Goal: Task Accomplishment & Management: Manage account settings

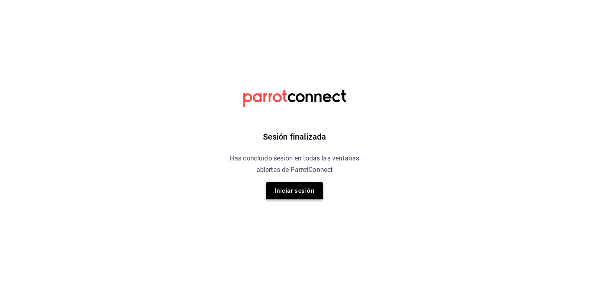
click at [305, 190] on button "Iniciar sesión" at bounding box center [294, 190] width 57 height 17
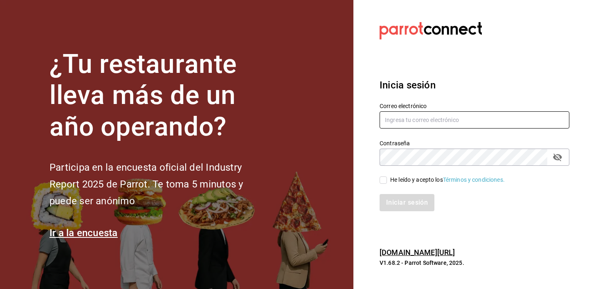
type input "[EMAIL_ADDRESS][DOMAIN_NAME]"
click at [393, 176] on div "He leído y acepto los Términos y condiciones." at bounding box center [447, 179] width 114 height 9
click at [387, 176] on input "He leído y acepto los Términos y condiciones." at bounding box center [382, 179] width 7 height 7
checkbox input "true"
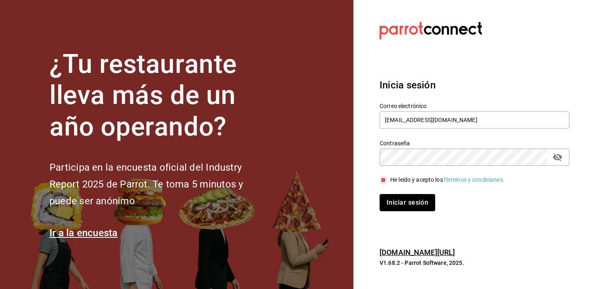
click at [393, 202] on button "Iniciar sesión" at bounding box center [407, 202] width 56 height 17
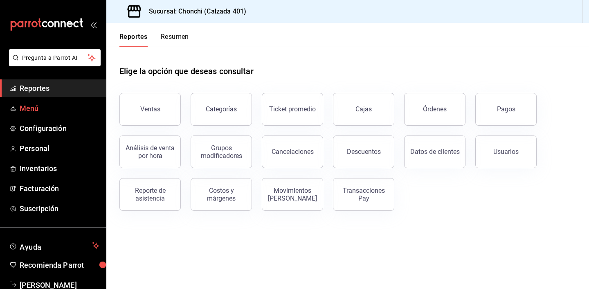
click at [65, 112] on span "Menú" at bounding box center [60, 108] width 80 height 11
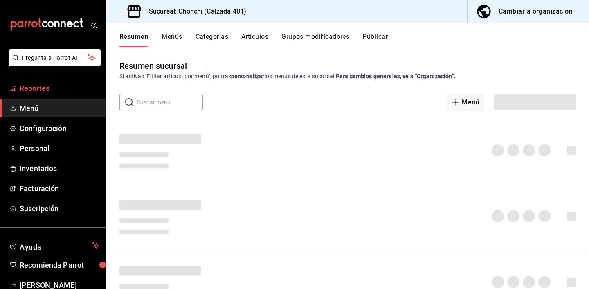
click at [32, 89] on span "Reportes" at bounding box center [60, 88] width 80 height 11
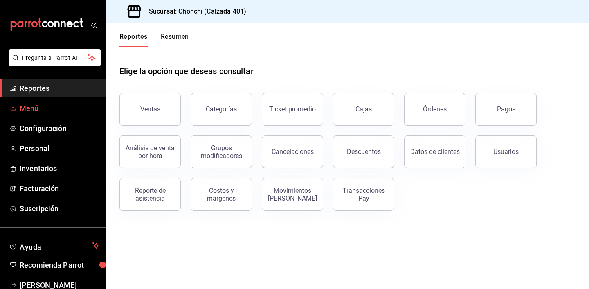
click at [41, 109] on span "Menú" at bounding box center [60, 108] width 80 height 11
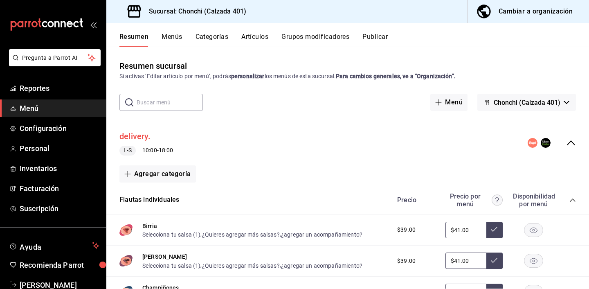
click at [130, 136] on button "delivery." at bounding box center [134, 136] width 31 height 12
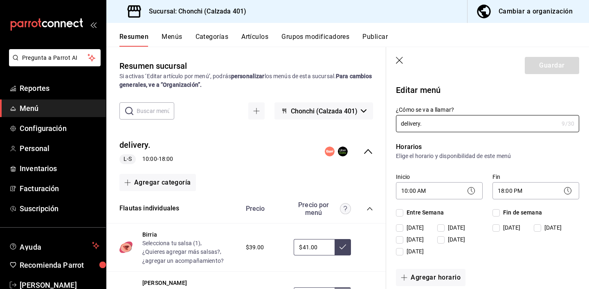
checkbox input "true"
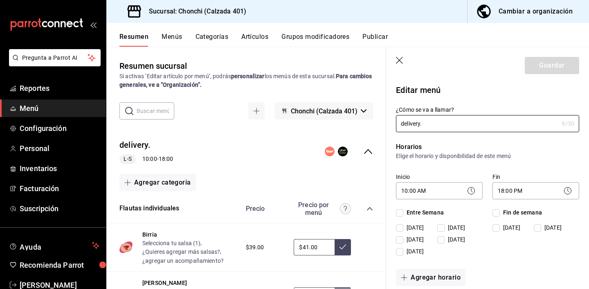
checkbox input "true"
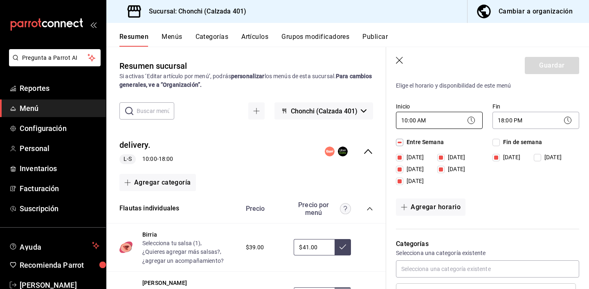
scroll to position [75, 0]
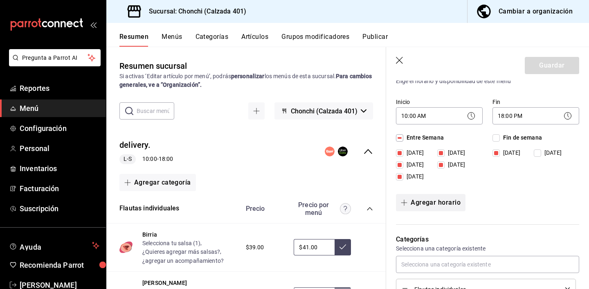
click at [434, 203] on button "Agregar horario" at bounding box center [431, 202] width 70 height 17
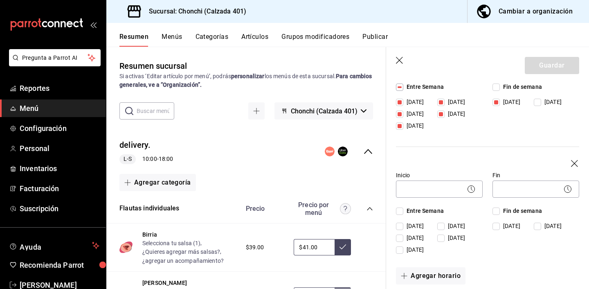
scroll to position [126, 0]
click at [409, 106] on span "Lunes" at bounding box center [413, 101] width 20 height 9
click at [403, 225] on input "Lunes" at bounding box center [399, 225] width 7 height 7
checkbox input "true"
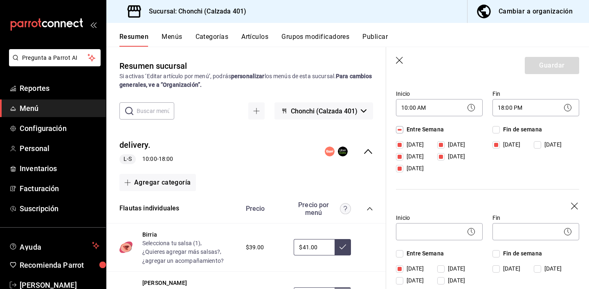
scroll to position [82, 0]
click at [467, 233] on icon at bounding box center [471, 232] width 10 height 10
click at [431, 236] on body "Pregunta a Parrot AI Reportes Menú Configuración Personal Inventarios Facturaci…" at bounding box center [294, 144] width 589 height 289
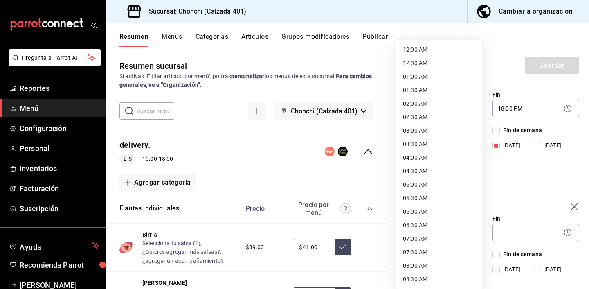
click at [419, 265] on li "08:00 AM" at bounding box center [439, 265] width 86 height 13
type input "08:00"
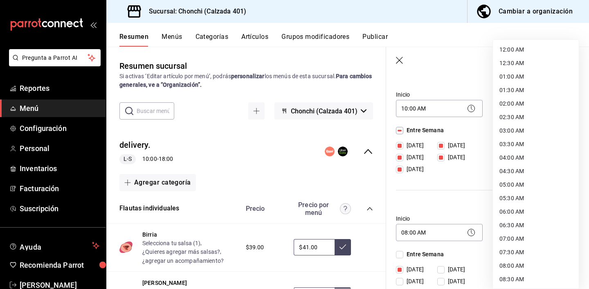
click at [521, 236] on body "Pregunta a Parrot AI Reportes Menú Configuración Personal Inventarios Facturaci…" at bounding box center [294, 144] width 589 height 289
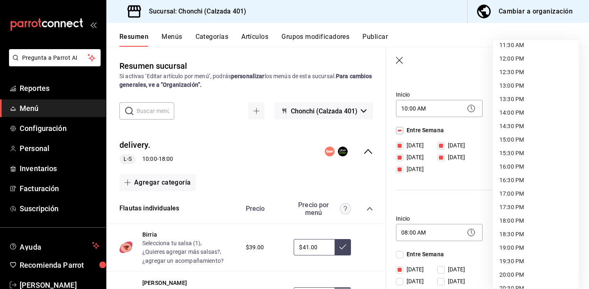
click at [514, 218] on li "18:00 PM" at bounding box center [536, 220] width 86 height 13
type input "18:00"
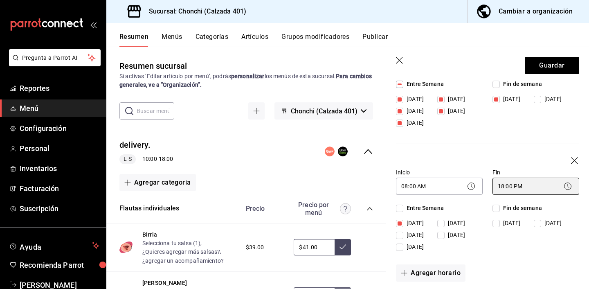
scroll to position [79, 0]
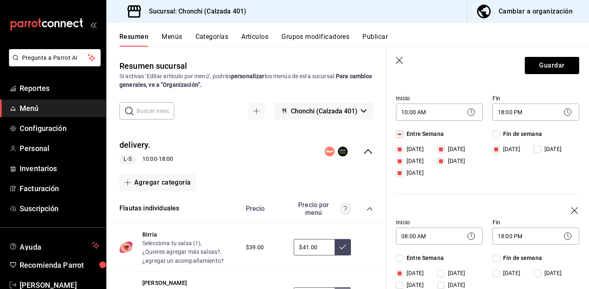
click at [418, 149] on span "Lunes" at bounding box center [413, 149] width 20 height 9
click at [403, 149] on input "Lunes" at bounding box center [399, 149] width 7 height 7
checkbox input "false"
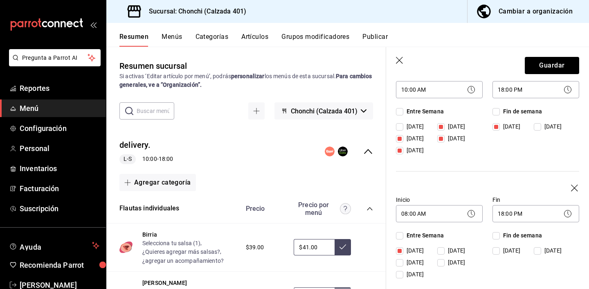
scroll to position [101, 0]
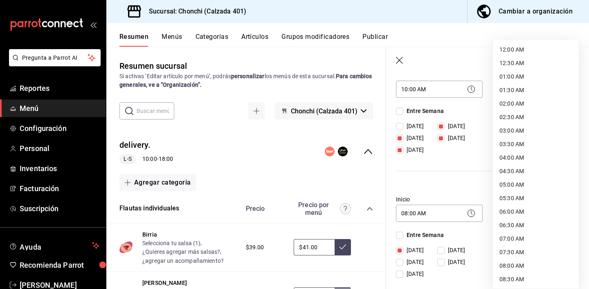
click at [504, 215] on body "Pregunta a Parrot AI Reportes Menú Configuración Personal Inventarios Facturaci…" at bounding box center [294, 144] width 589 height 289
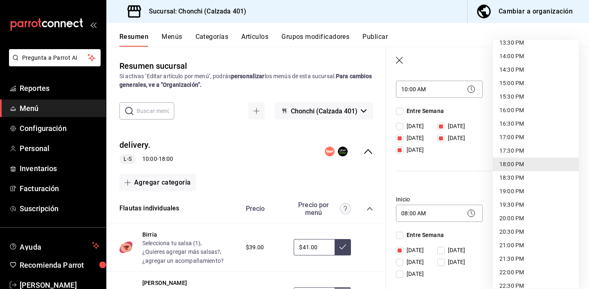
click at [447, 211] on div at bounding box center [294, 144] width 589 height 289
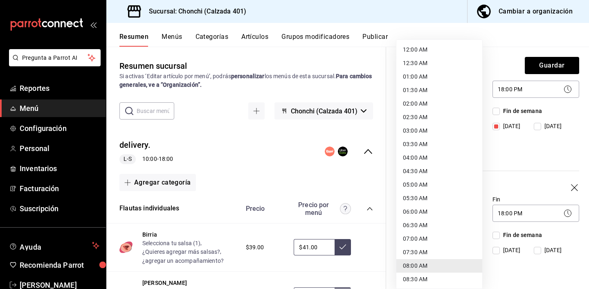
click at [447, 212] on body "Pregunta a Parrot AI Reportes Menú Configuración Personal Inventarios Facturaci…" at bounding box center [294, 144] width 589 height 289
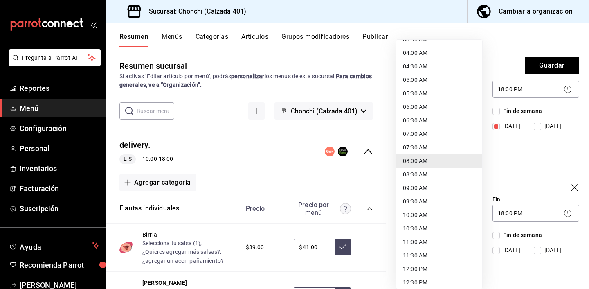
scroll to position [106, 0]
click at [428, 209] on li "10:00 AM" at bounding box center [439, 212] width 86 height 13
type input "10:00"
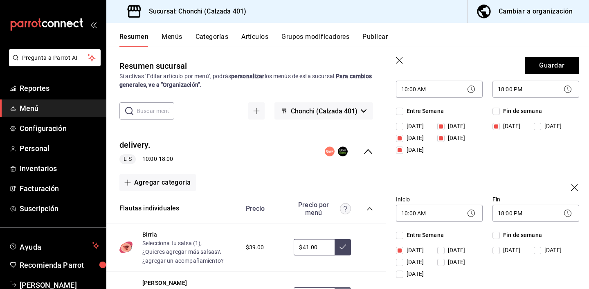
click at [485, 175] on div "Inicio 10:00 AM 10:00 Fin 18:00 PM 18:00 Entre Semana Lunes Martes Miércoles Ju…" at bounding box center [487, 126] width 183 height 116
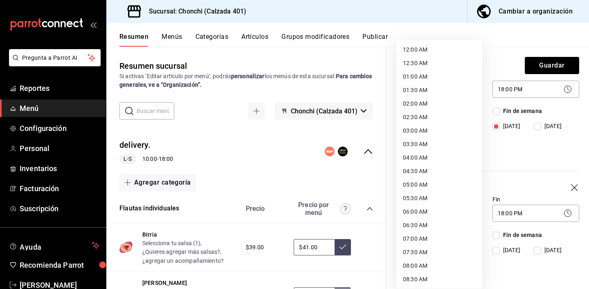
click at [460, 88] on body "Pregunta a Parrot AI Reportes Menú Configuración Personal Inventarios Facturaci…" at bounding box center [294, 144] width 589 height 289
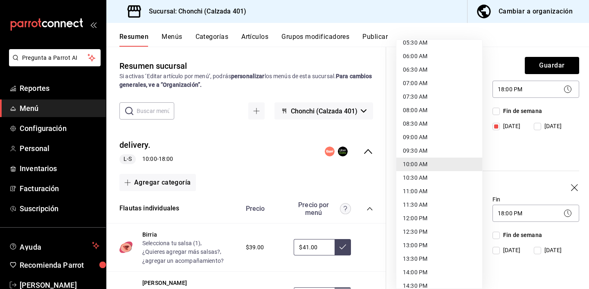
click at [431, 108] on li "08:00 AM" at bounding box center [439, 109] width 86 height 13
type input "08:00"
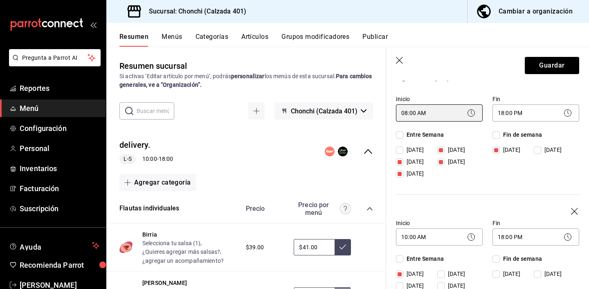
scroll to position [77, 0]
click at [496, 271] on input "Sábado" at bounding box center [495, 274] width 7 height 7
checkbox input "true"
click at [499, 150] on input "Sábado" at bounding box center [495, 150] width 7 height 7
checkbox input "false"
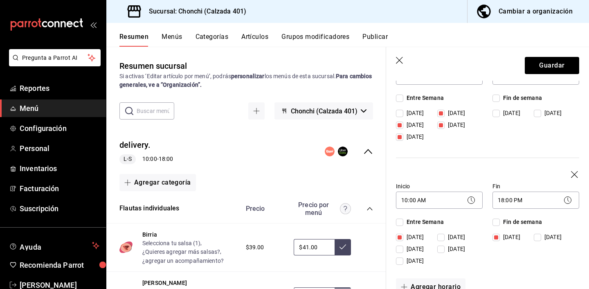
scroll to position [97, 0]
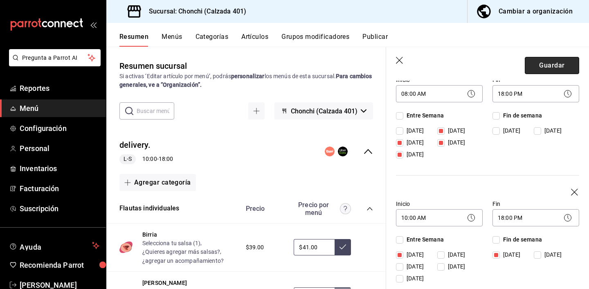
click at [541, 65] on button "Guardar" at bounding box center [552, 65] width 54 height 17
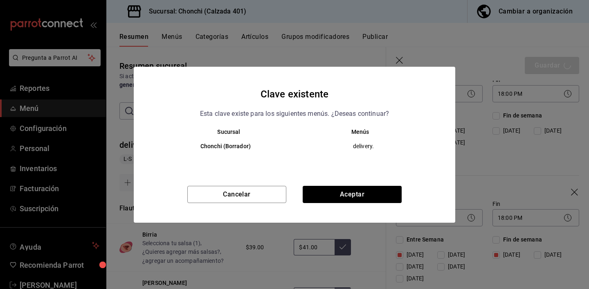
click at [390, 204] on div "Cancelar Aceptar" at bounding box center [294, 204] width 321 height 37
click at [393, 186] on button "Aceptar" at bounding box center [352, 194] width 99 height 17
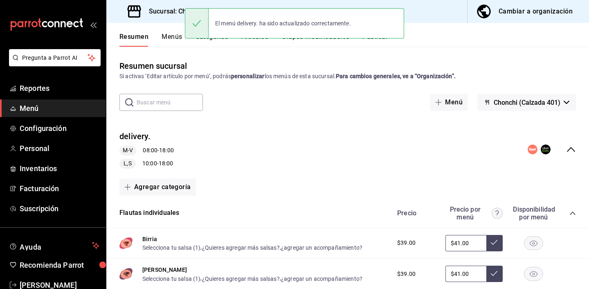
click at [573, 145] on icon "collapse-menu-row" at bounding box center [571, 149] width 10 height 10
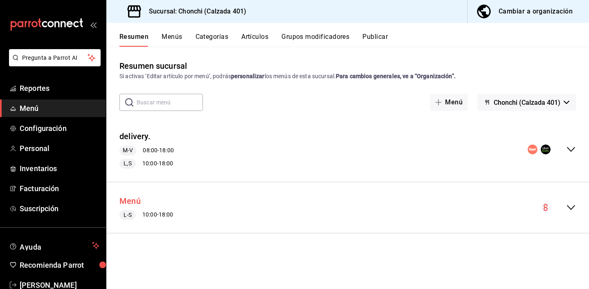
click at [133, 197] on button "Menú" at bounding box center [129, 201] width 21 height 12
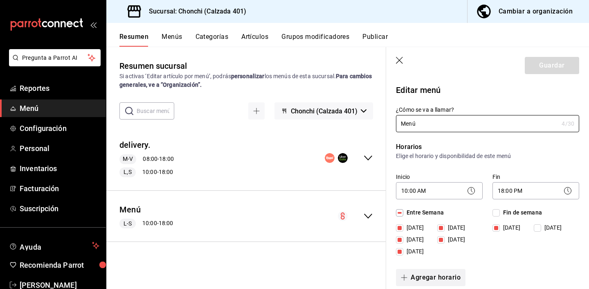
click at [443, 272] on button "Agregar horario" at bounding box center [431, 277] width 70 height 17
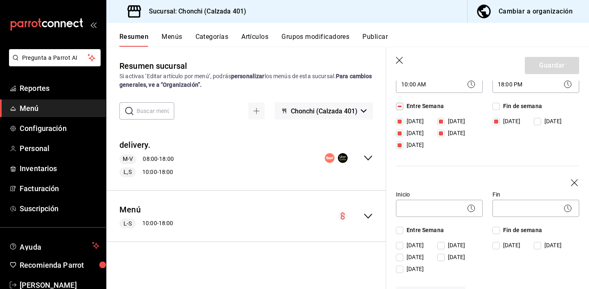
scroll to position [108, 0]
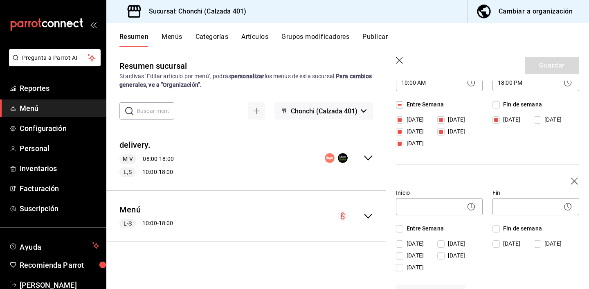
click at [415, 124] on span "Lunes" at bounding box center [413, 119] width 20 height 9
click at [403, 243] on input "Lunes" at bounding box center [399, 243] width 7 height 7
checkbox input "true"
click at [509, 124] on span "Sábado" at bounding box center [510, 119] width 20 height 9
click at [500, 242] on input "Sábado" at bounding box center [495, 243] width 7 height 7
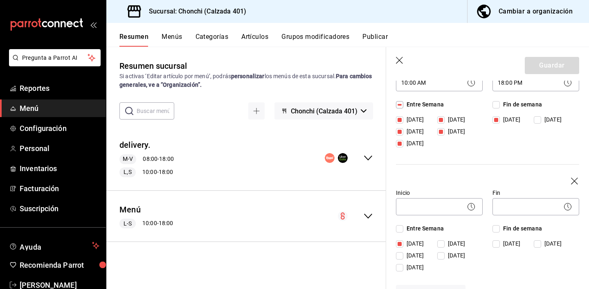
checkbox input "true"
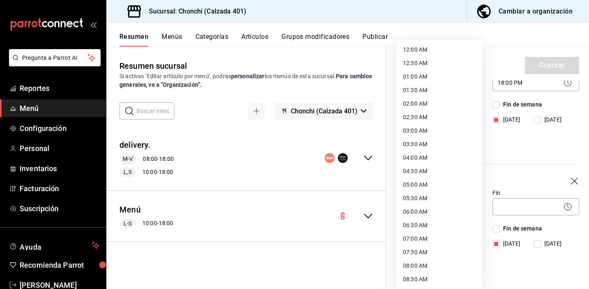
click at [456, 200] on body "Pregunta a Parrot AI Reportes Menú Configuración Personal Inventarios Facturaci…" at bounding box center [294, 144] width 589 height 289
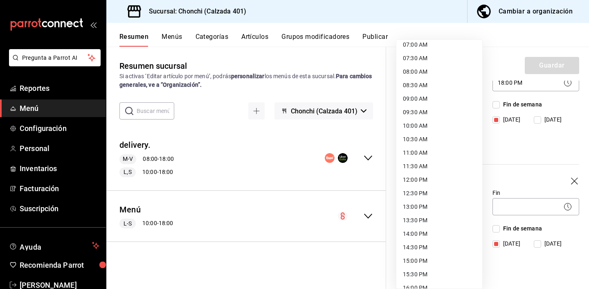
scroll to position [190, 0]
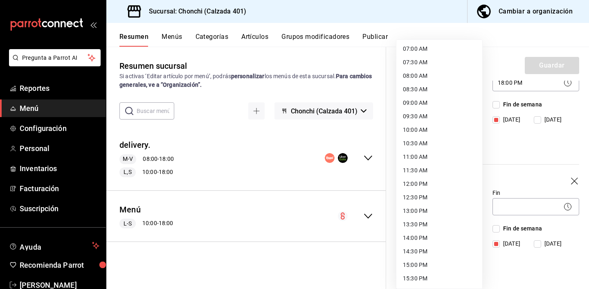
click at [425, 128] on li "10:00 AM" at bounding box center [439, 129] width 86 height 13
type input "10:00"
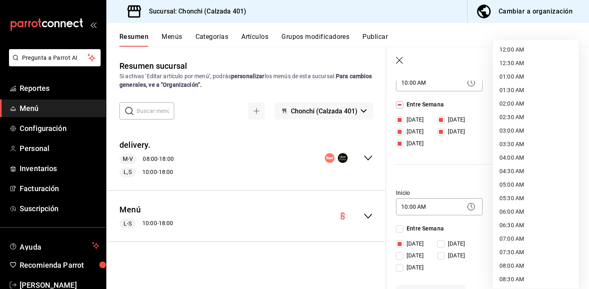
click at [551, 211] on body "Pregunta a Parrot AI Reportes Menú Configuración Personal Inventarios Facturaci…" at bounding box center [294, 144] width 589 height 289
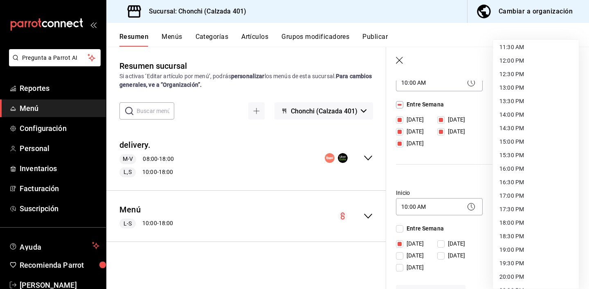
click at [525, 232] on li "18:30 PM" at bounding box center [536, 235] width 86 height 13
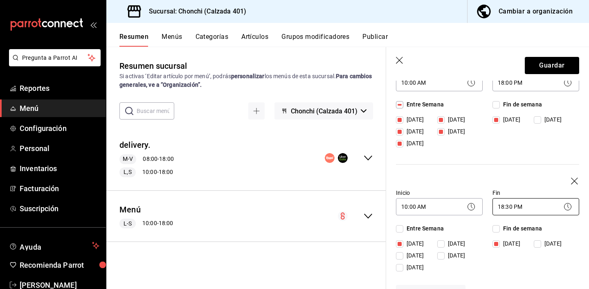
click at [531, 210] on body "Pregunta a Parrot AI Reportes Menú Configuración Personal Inventarios Facturaci…" at bounding box center [294, 144] width 589 height 289
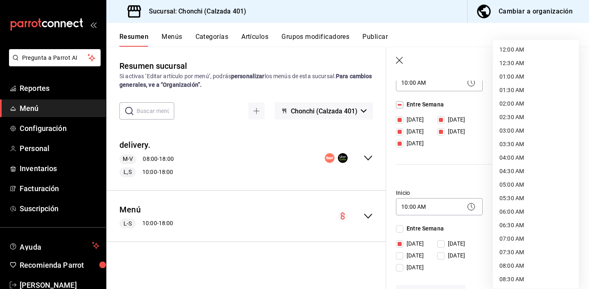
scroll to position [385, 0]
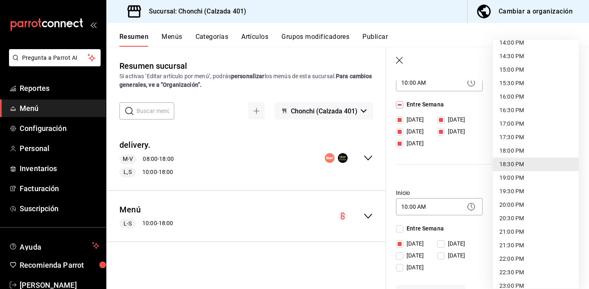
click at [529, 154] on li "18:00 PM" at bounding box center [536, 150] width 86 height 13
type input "18:00"
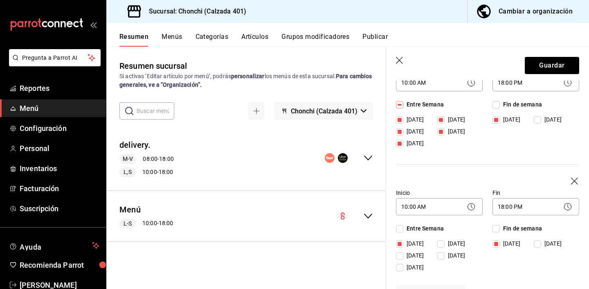
click at [416, 115] on span "Lunes" at bounding box center [413, 119] width 20 height 9
click at [403, 116] on input "Lunes" at bounding box center [399, 119] width 7 height 7
checkbox input "false"
click at [507, 120] on span "Sábado" at bounding box center [510, 119] width 20 height 9
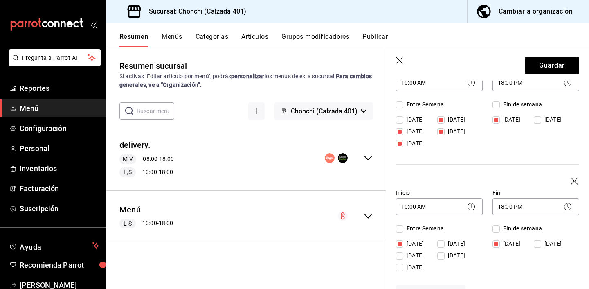
click at [500, 120] on input "Sábado" at bounding box center [495, 119] width 7 height 7
checkbox input "false"
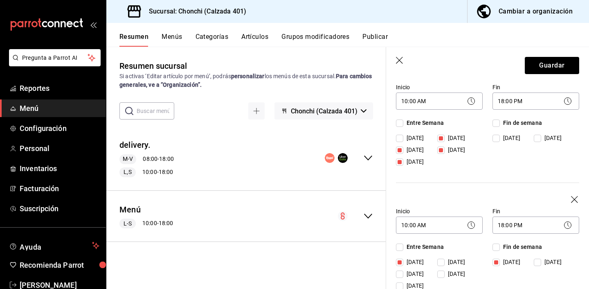
scroll to position [88, 0]
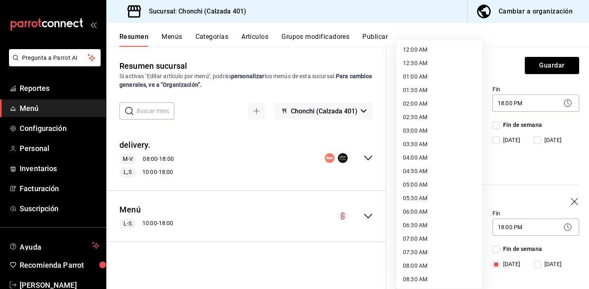
click at [460, 105] on body "Pregunta a Parrot AI Reportes Menú Configuración Personal Inventarios Facturaci…" at bounding box center [294, 144] width 589 height 289
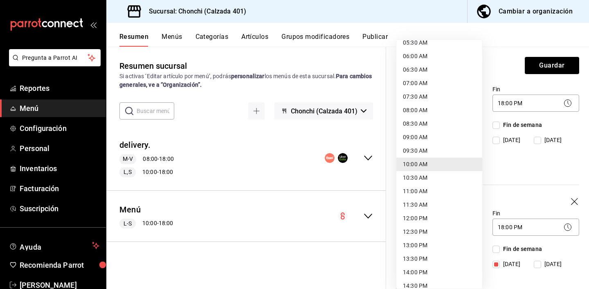
click at [440, 108] on li "08:00 AM" at bounding box center [439, 109] width 86 height 13
type input "08:00"
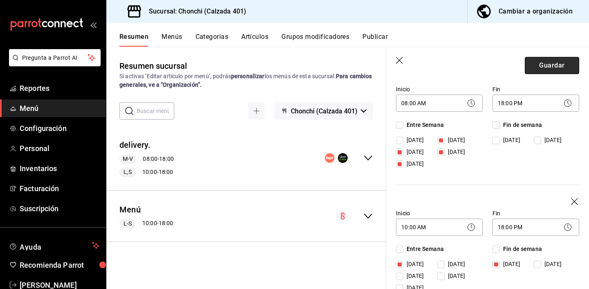
click at [560, 66] on button "Guardar" at bounding box center [552, 65] width 54 height 17
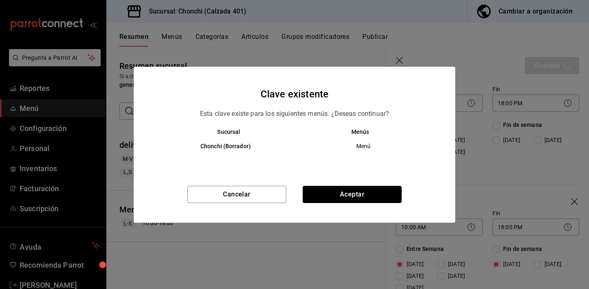
click at [373, 192] on button "Aceptar" at bounding box center [352, 194] width 99 height 17
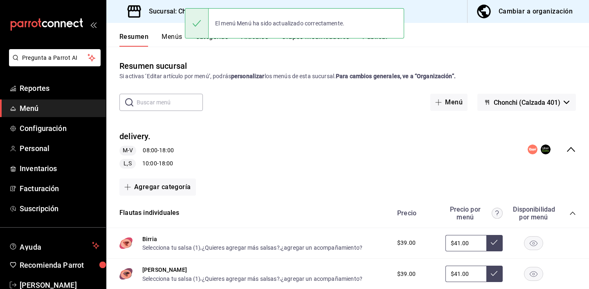
click at [570, 149] on icon "collapse-menu-row" at bounding box center [571, 149] width 10 height 10
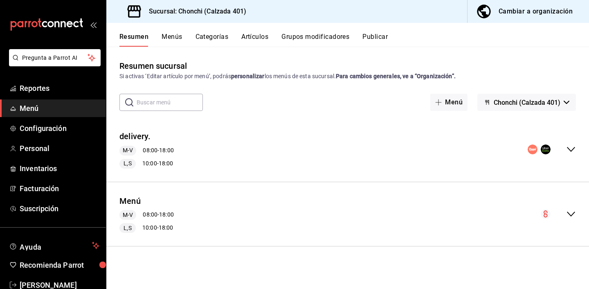
click at [377, 36] on button "Publicar" at bounding box center [374, 40] width 25 height 14
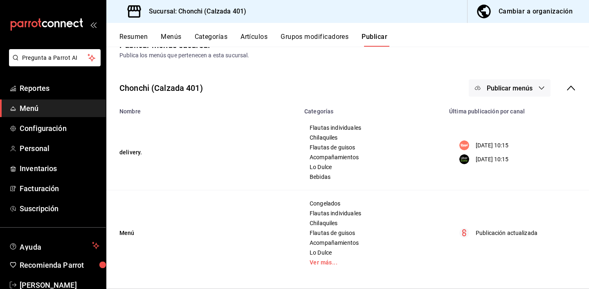
scroll to position [21, 0]
click at [503, 88] on span "Publicar menús" at bounding box center [510, 88] width 46 height 8
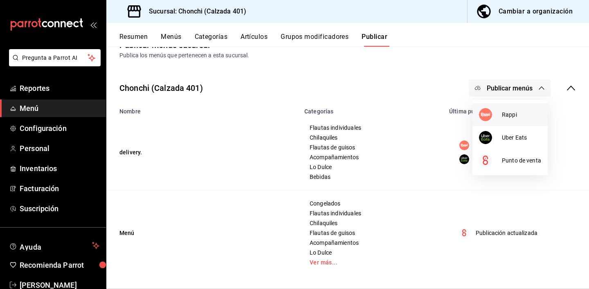
click at [495, 122] on li "Rappi" at bounding box center [509, 114] width 75 height 23
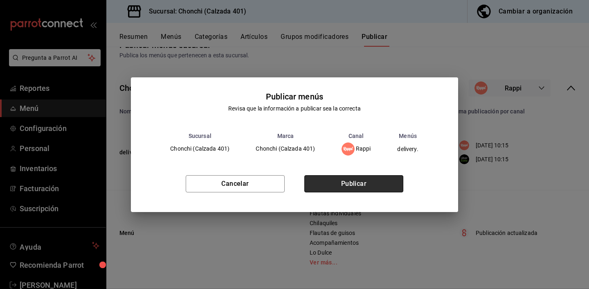
click at [382, 177] on button "Publicar" at bounding box center [353, 183] width 99 height 17
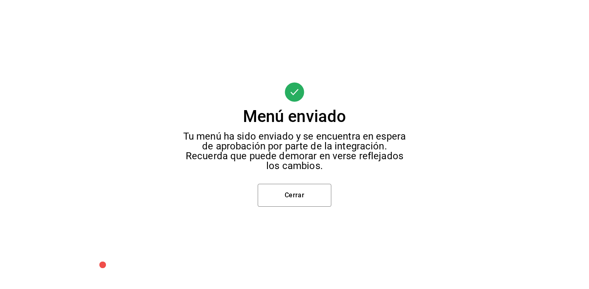
scroll to position [0, 0]
click at [296, 206] on button "Cerrar" at bounding box center [295, 195] width 74 height 23
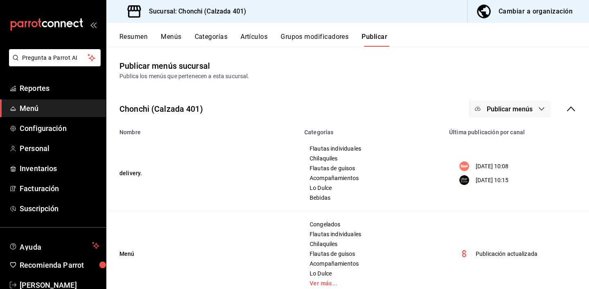
click at [503, 105] on span "Publicar menús" at bounding box center [510, 109] width 46 height 8
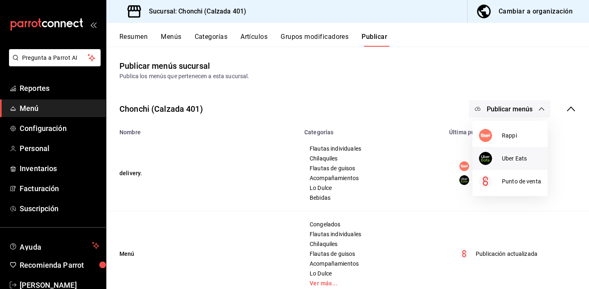
click at [497, 156] on div at bounding box center [490, 158] width 23 height 13
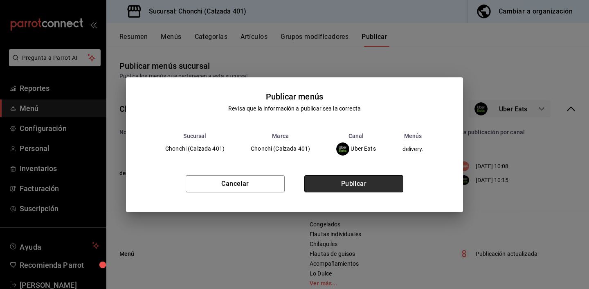
click at [352, 191] on button "Publicar" at bounding box center [353, 183] width 99 height 17
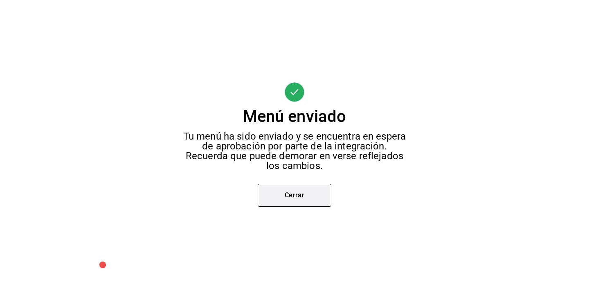
click at [298, 201] on button "Cerrar" at bounding box center [295, 195] width 74 height 23
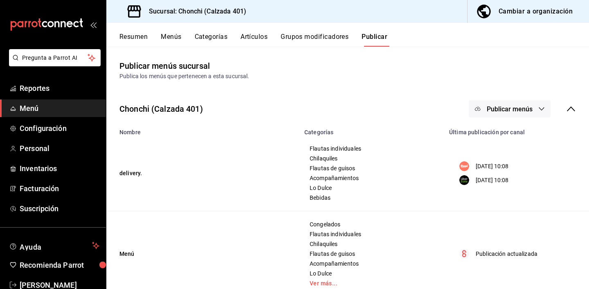
click at [490, 99] on div "Chonchi (Calzada 401) Publicar menús" at bounding box center [347, 109] width 482 height 30
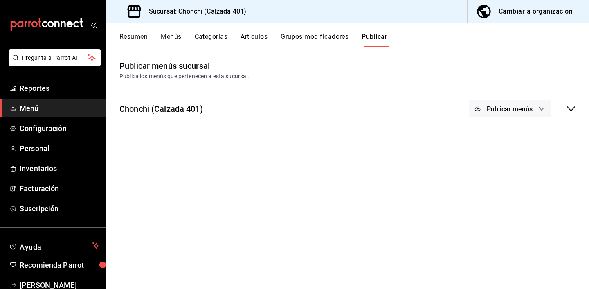
click at [491, 111] on span "Publicar menús" at bounding box center [510, 109] width 46 height 8
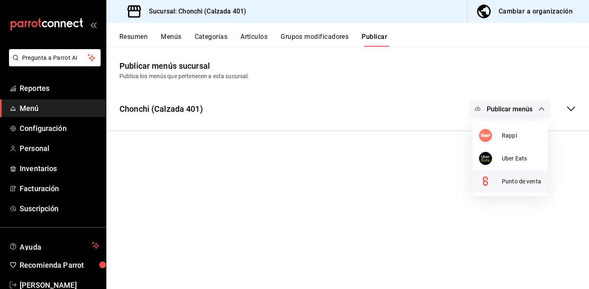
click at [489, 175] on icon at bounding box center [485, 181] width 13 height 13
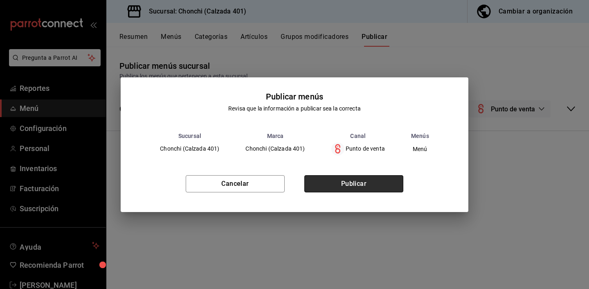
click at [390, 182] on button "Publicar" at bounding box center [353, 183] width 99 height 17
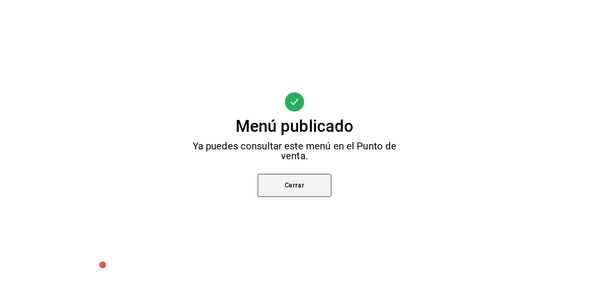
click at [272, 184] on button "Cerrar" at bounding box center [295, 185] width 74 height 23
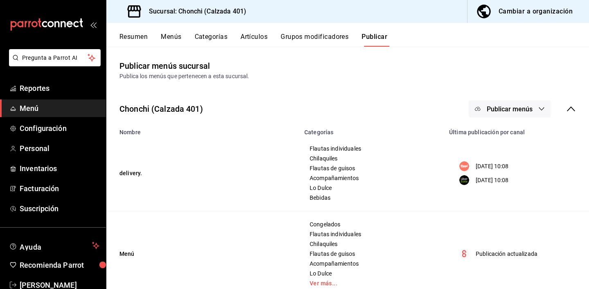
click at [478, 103] on button "Publicar menús" at bounding box center [510, 108] width 82 height 17
click at [351, 109] on div at bounding box center [294, 144] width 589 height 289
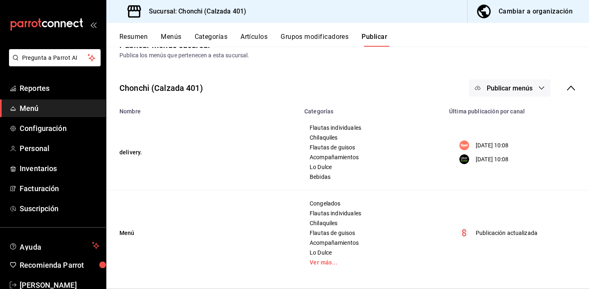
click at [504, 96] on button "Publicar menús" at bounding box center [510, 87] width 82 height 17
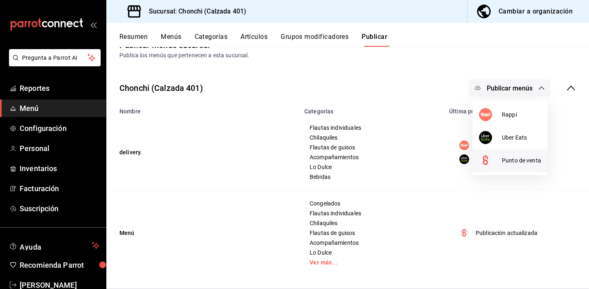
click at [498, 164] on div at bounding box center [490, 160] width 23 height 13
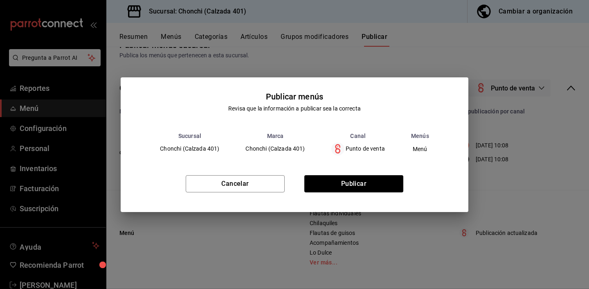
click at [393, 193] on div "Cancelar Publicar" at bounding box center [294, 187] width 347 height 50
click at [395, 181] on button "Publicar" at bounding box center [353, 183] width 99 height 17
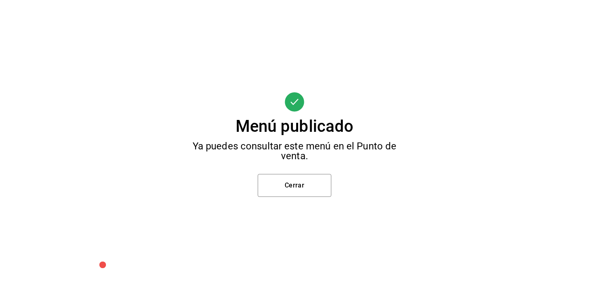
scroll to position [0, 0]
